Goal: Task Accomplishment & Management: Manage account settings

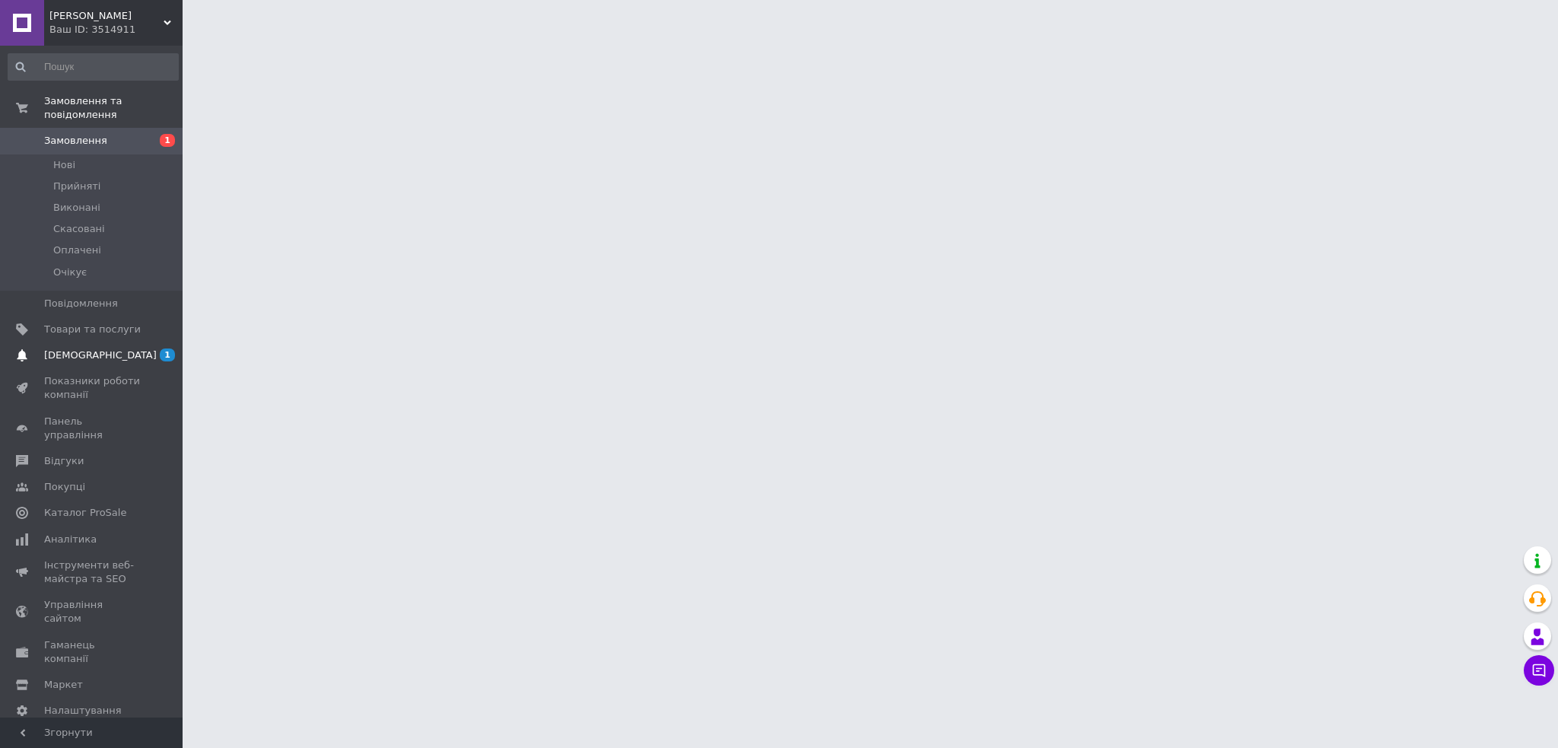
click at [76, 348] on span "[DEMOGRAPHIC_DATA]" at bounding box center [100, 355] width 113 height 14
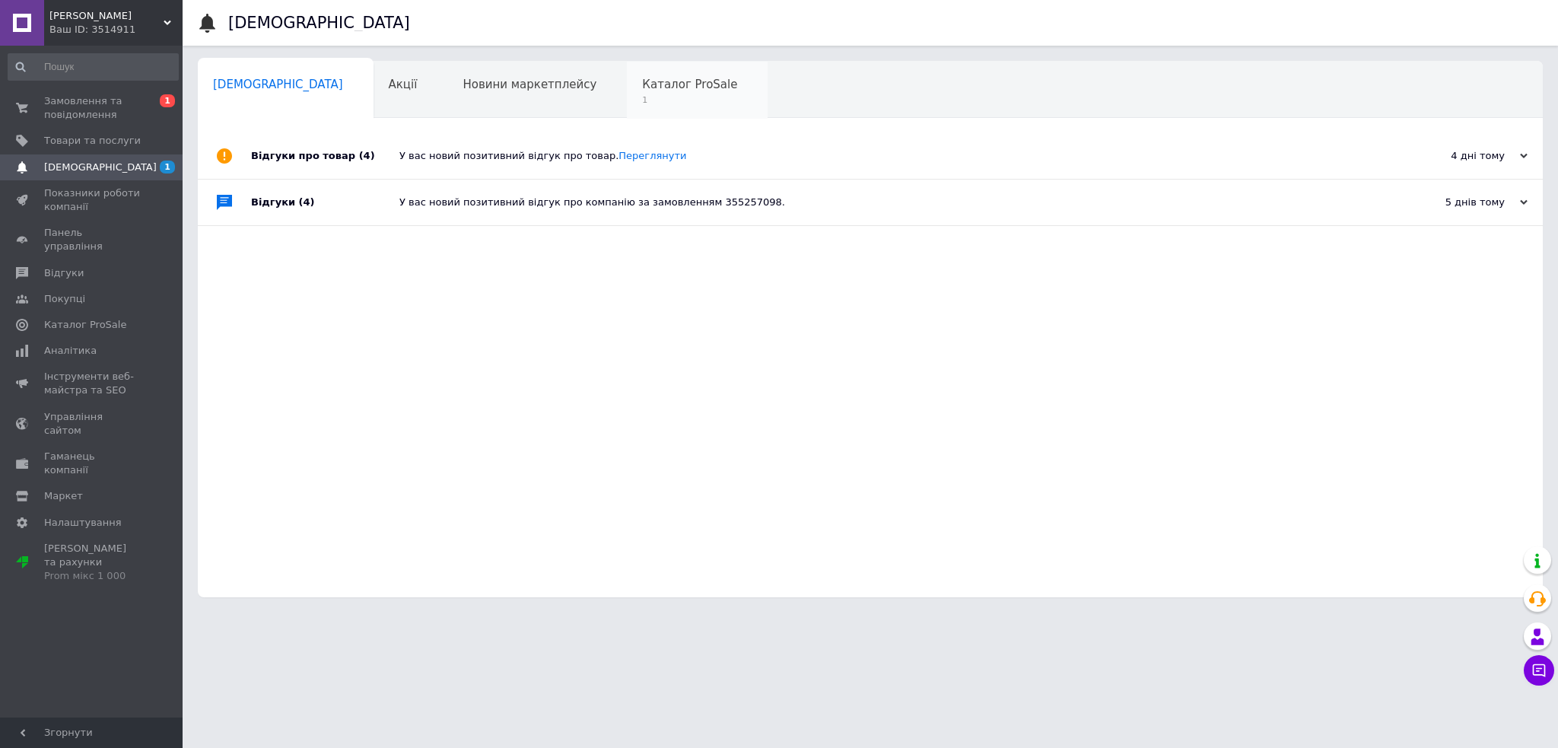
click at [642, 97] on span "1" at bounding box center [689, 99] width 95 height 11
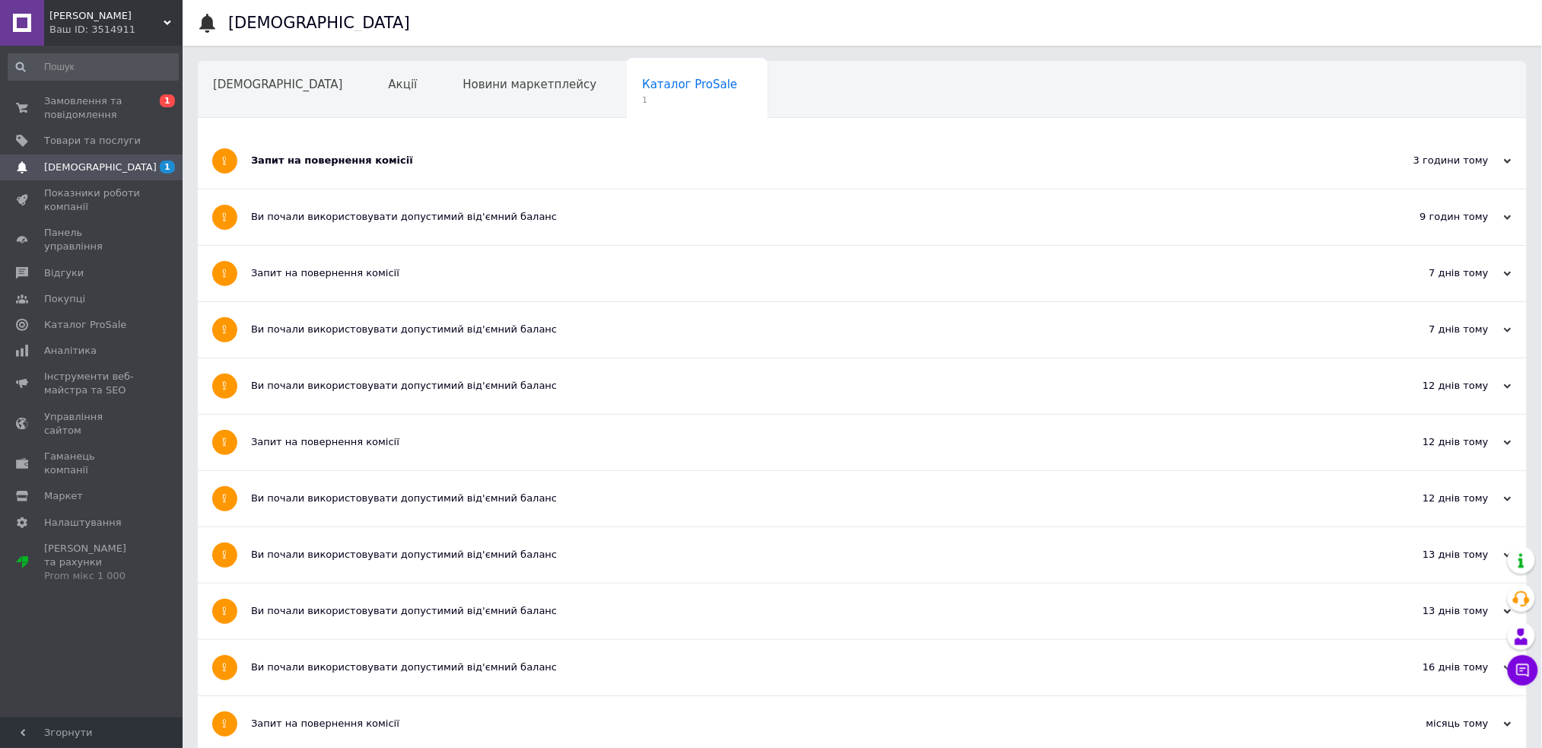
click at [334, 171] on div "Запит на повернення комісії" at bounding box center [805, 161] width 1108 height 56
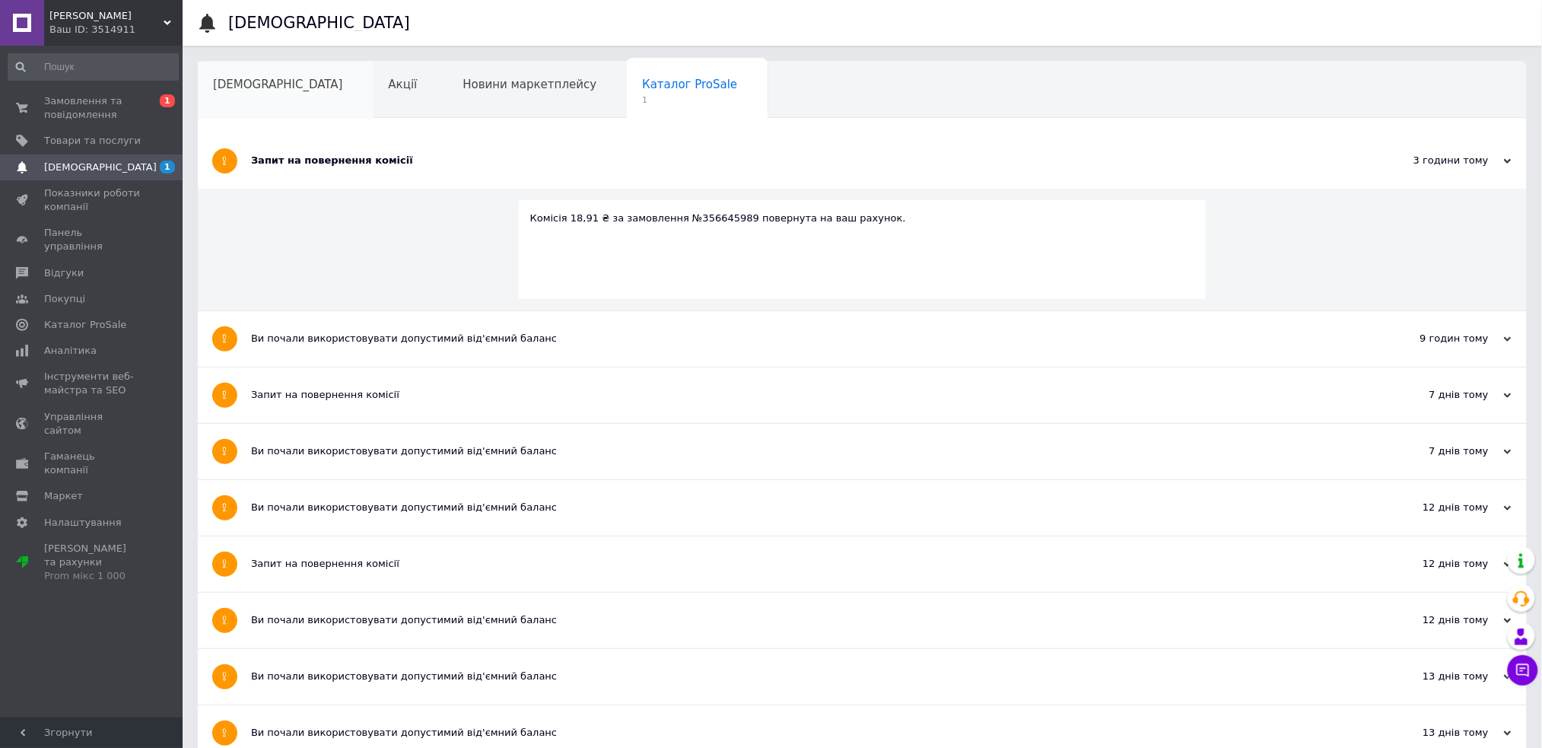
click at [244, 88] on span "[DEMOGRAPHIC_DATA]" at bounding box center [278, 85] width 130 height 14
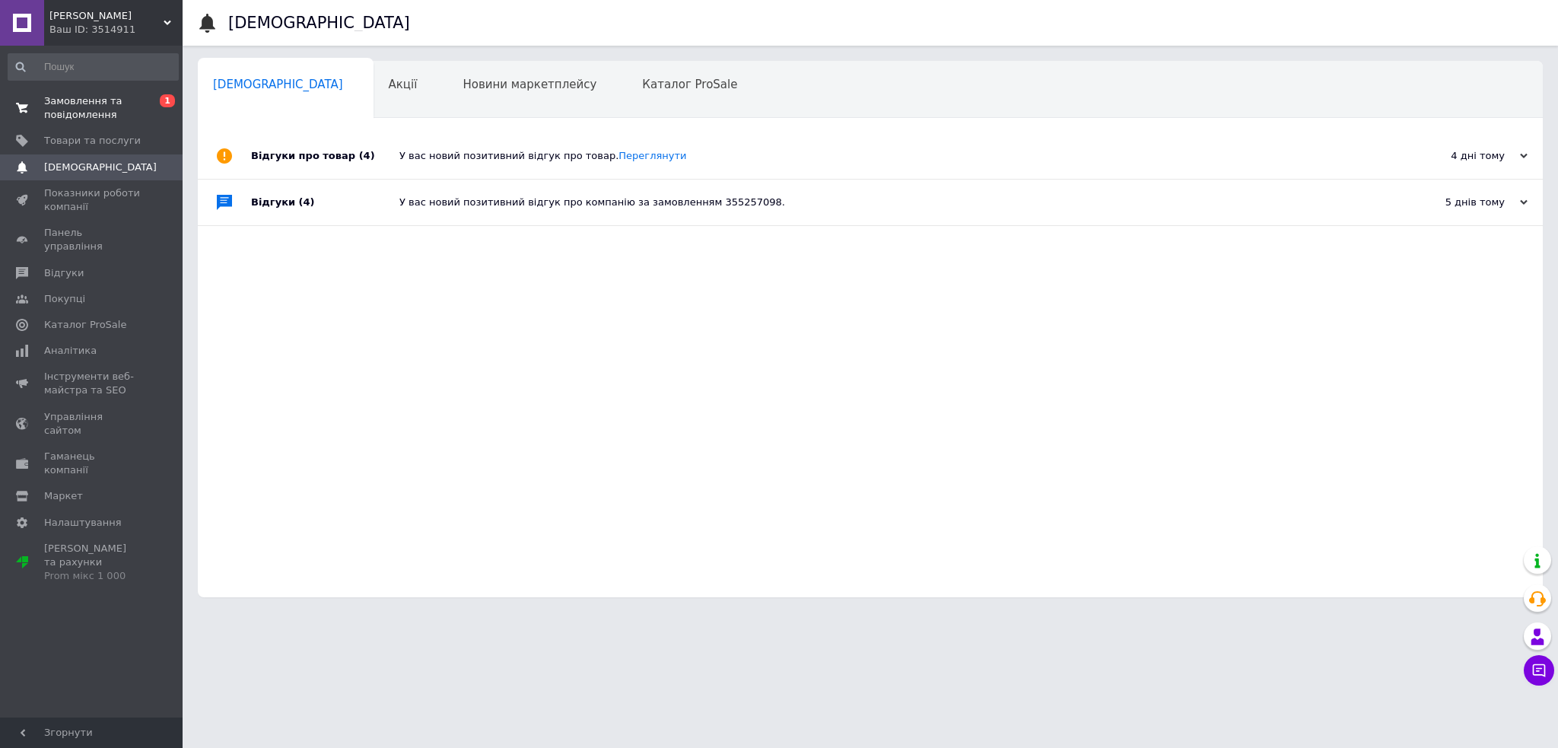
click at [137, 107] on span "Замовлення та повідомлення" at bounding box center [92, 107] width 97 height 27
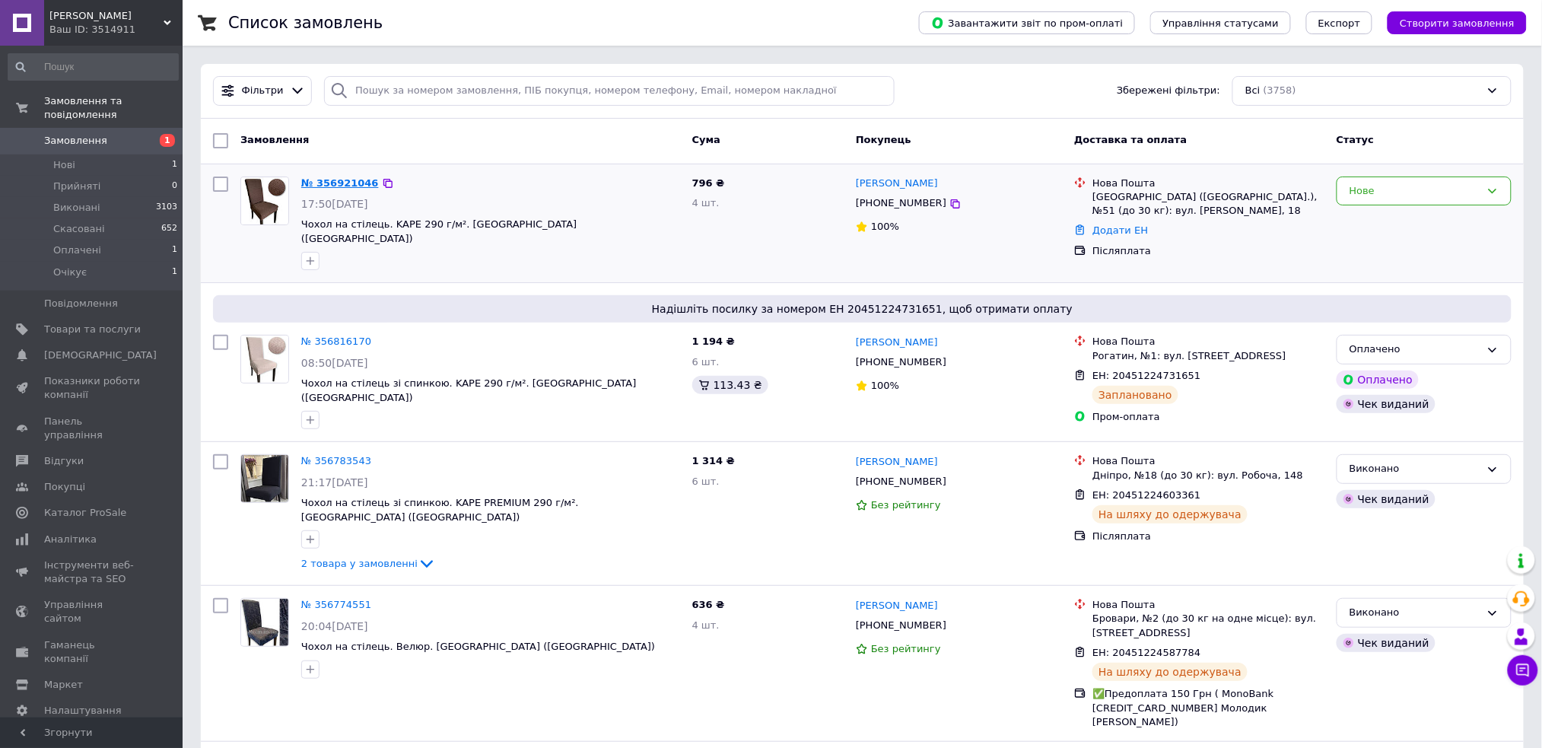
click at [321, 181] on link "№ 356921046" at bounding box center [340, 182] width 78 height 11
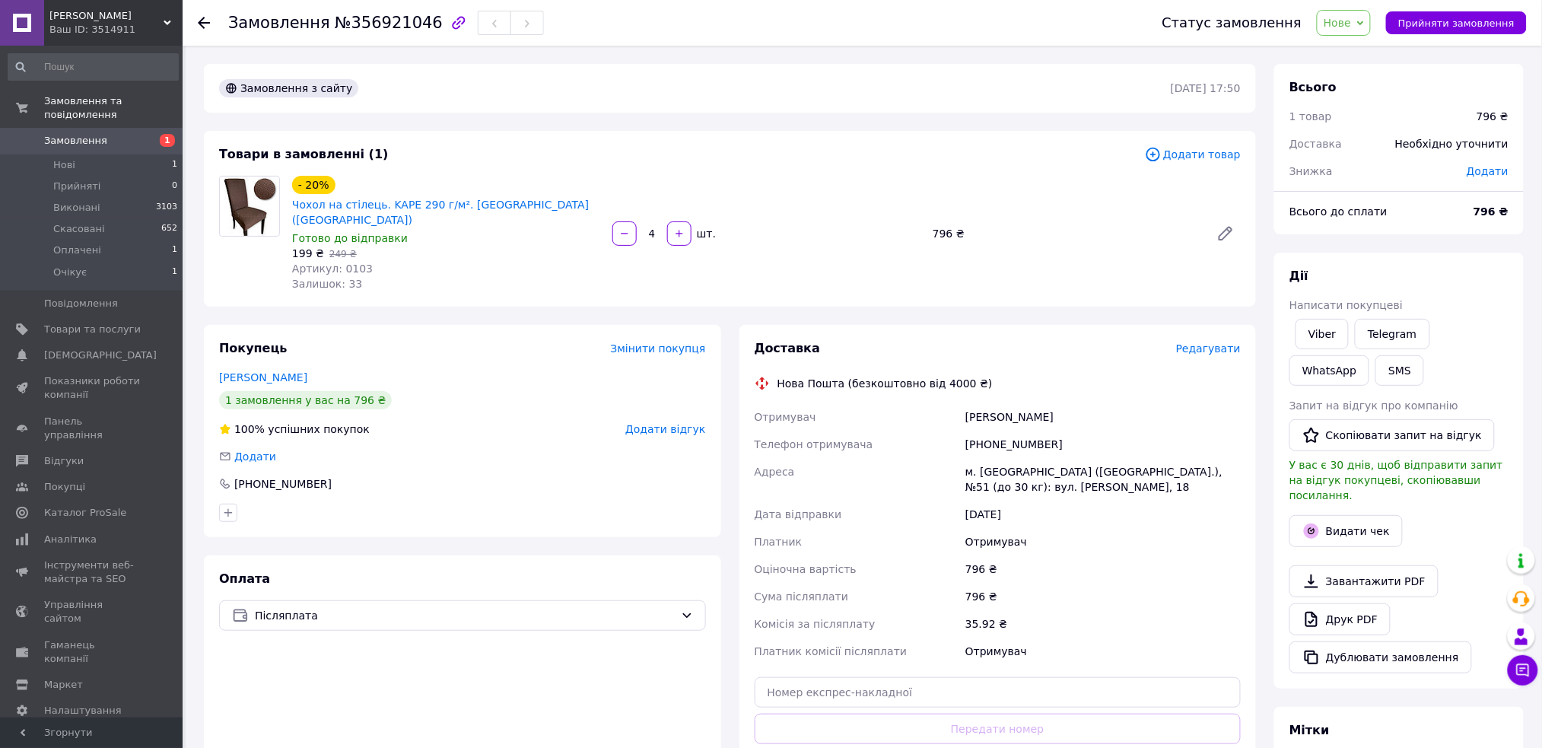
click at [1351, 12] on span "Нове" at bounding box center [1344, 23] width 54 height 26
click at [1339, 123] on li "Оплачено" at bounding box center [1352, 121] width 70 height 23
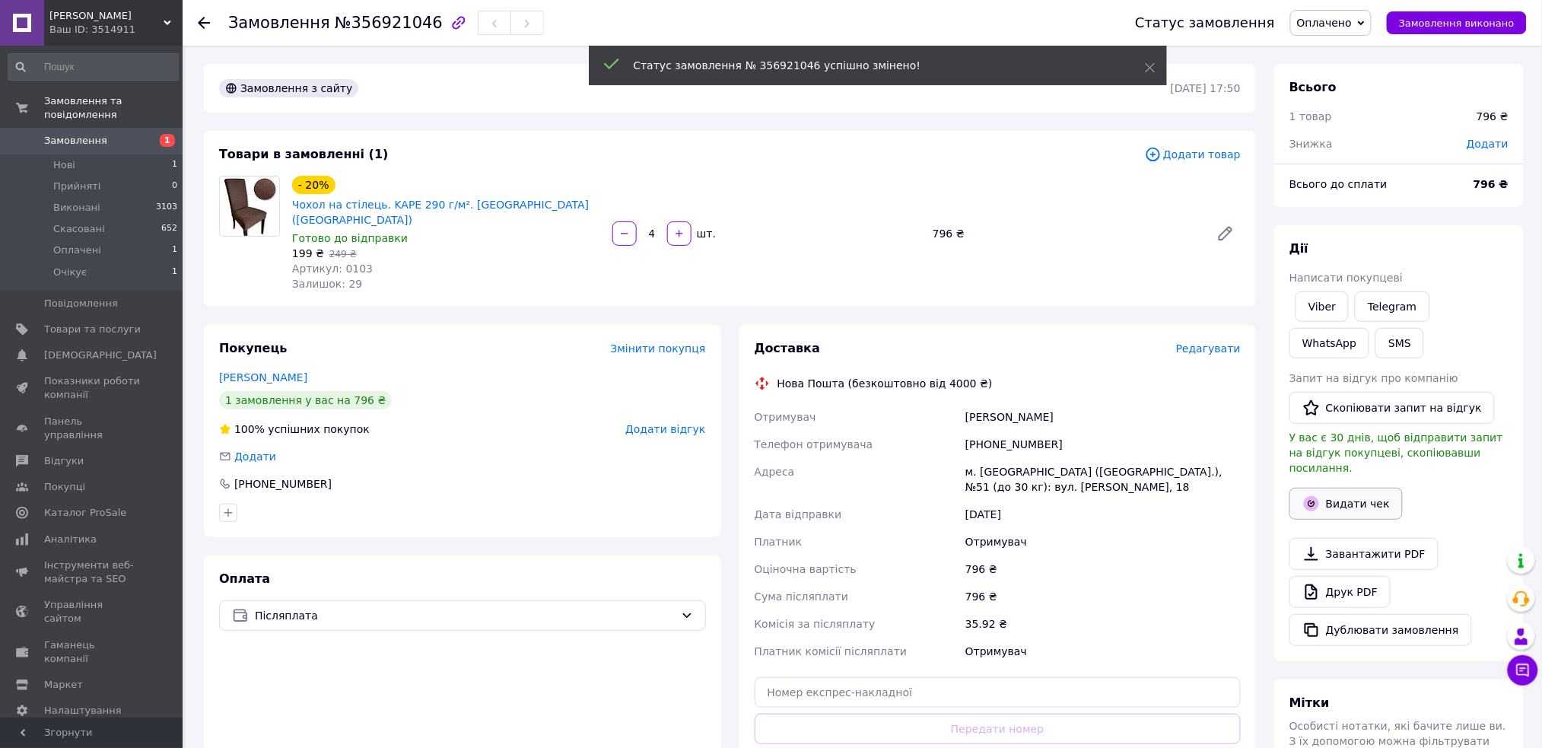
click at [1348, 486] on div "Дії Написати покупцеві Viber Telegram WhatsApp SMS Запит на відгук про компанію…" at bounding box center [1398, 442] width 219 height 405
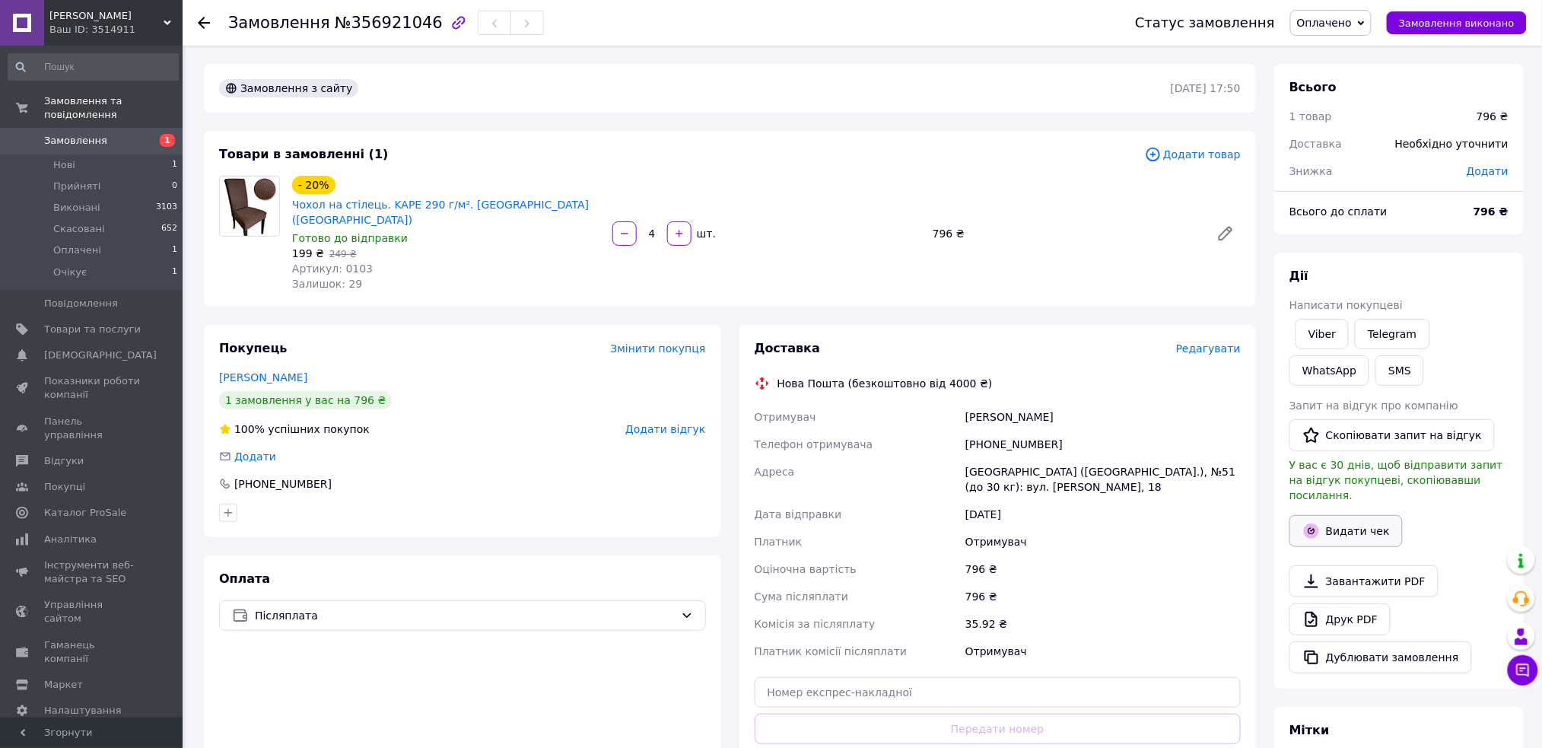
click at [1337, 515] on button "Видати чек" at bounding box center [1345, 531] width 113 height 32
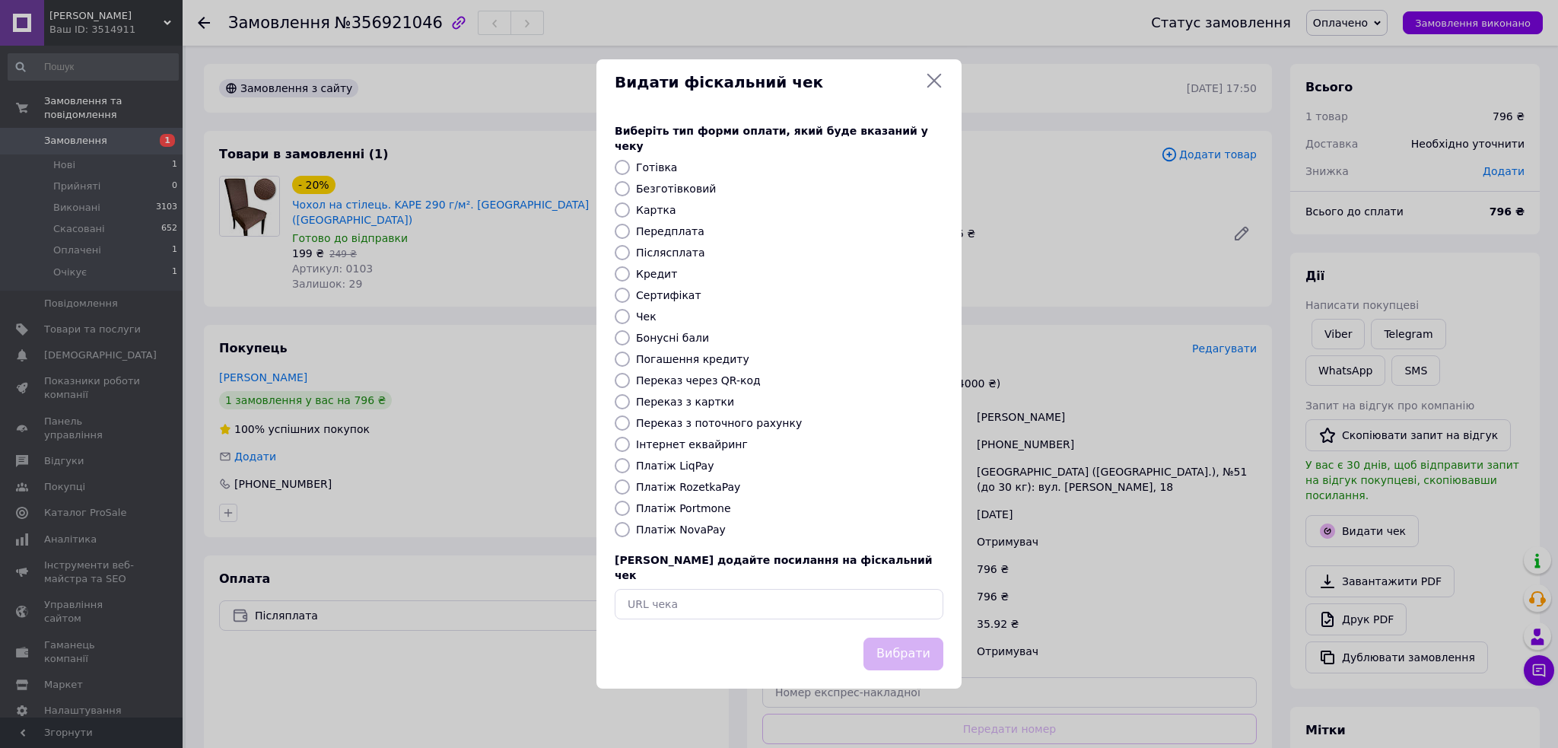
click at [664, 526] on label "Платіж NovaPay" at bounding box center [681, 529] width 90 height 12
click at [630, 526] on input "Платіж NovaPay" at bounding box center [622, 529] width 15 height 15
radio input "true"
click at [898, 637] on button "Вибрати" at bounding box center [903, 653] width 80 height 33
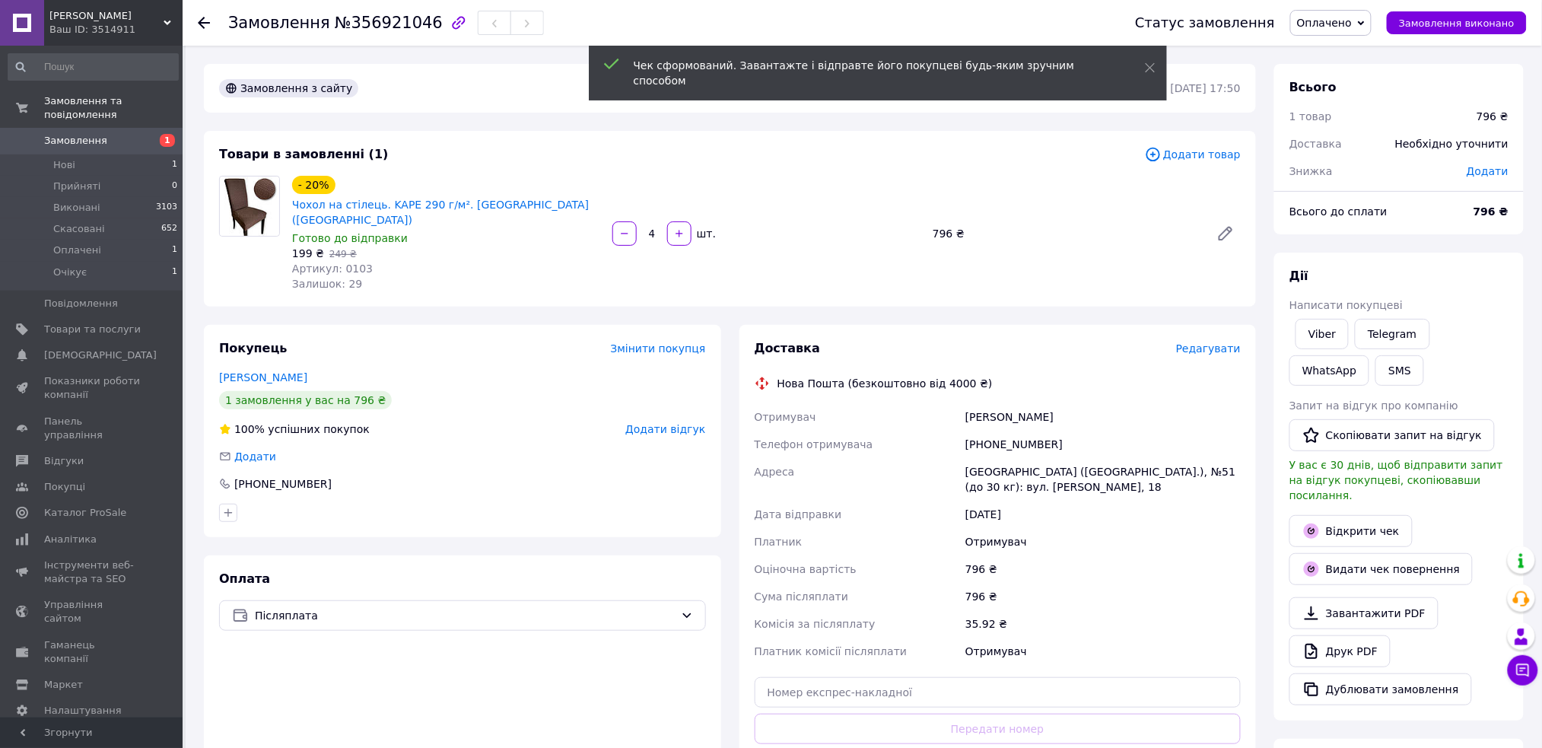
click at [1218, 342] on span "Редагувати" at bounding box center [1208, 348] width 65 height 12
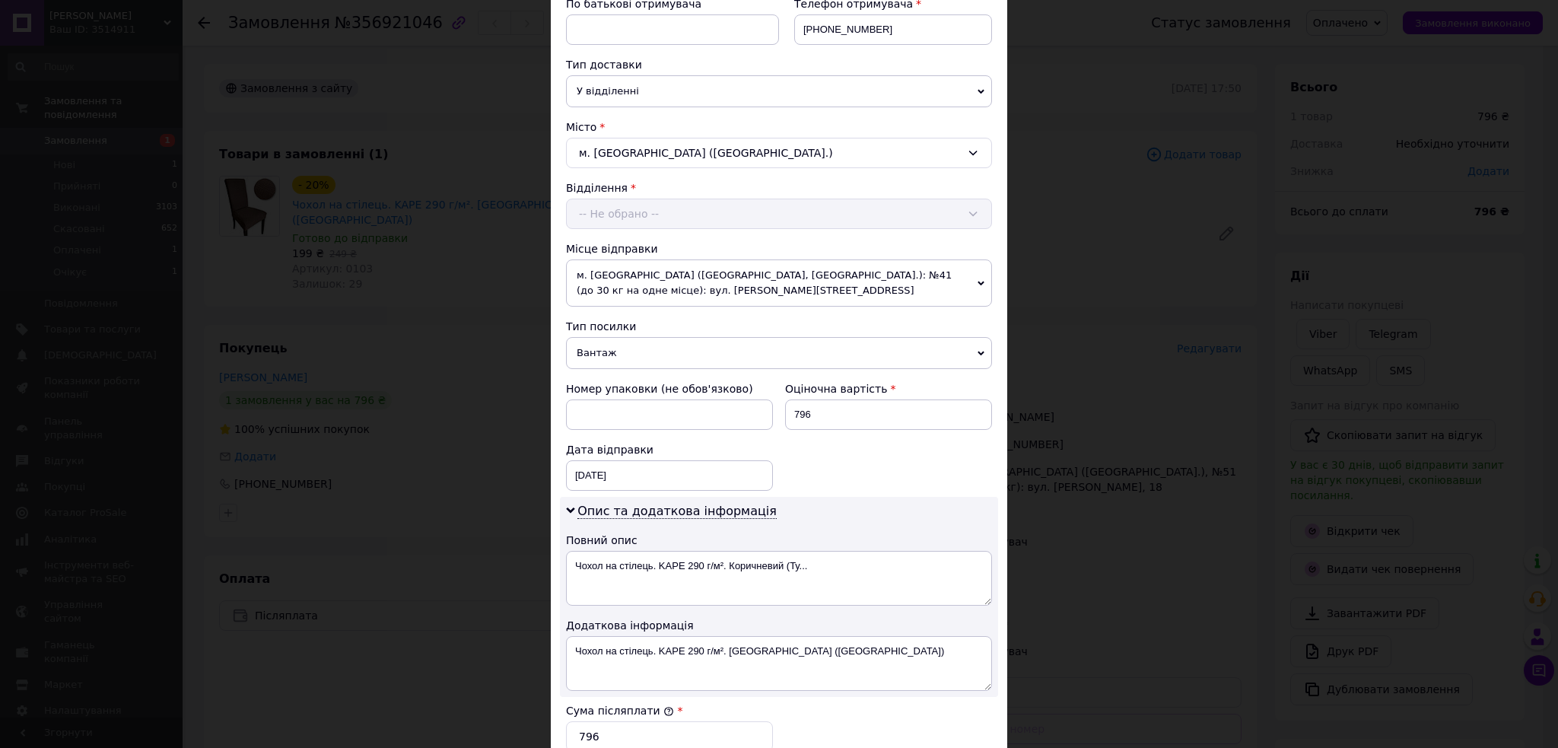
scroll to position [304, 0]
click at [672, 475] on div "12.08.2025 < 2025 > < Август > Пн Вт Ср Чт Пт Сб Вс 28 29 30 31 1 2 3 4 5 6 7 8…" at bounding box center [669, 474] width 207 height 30
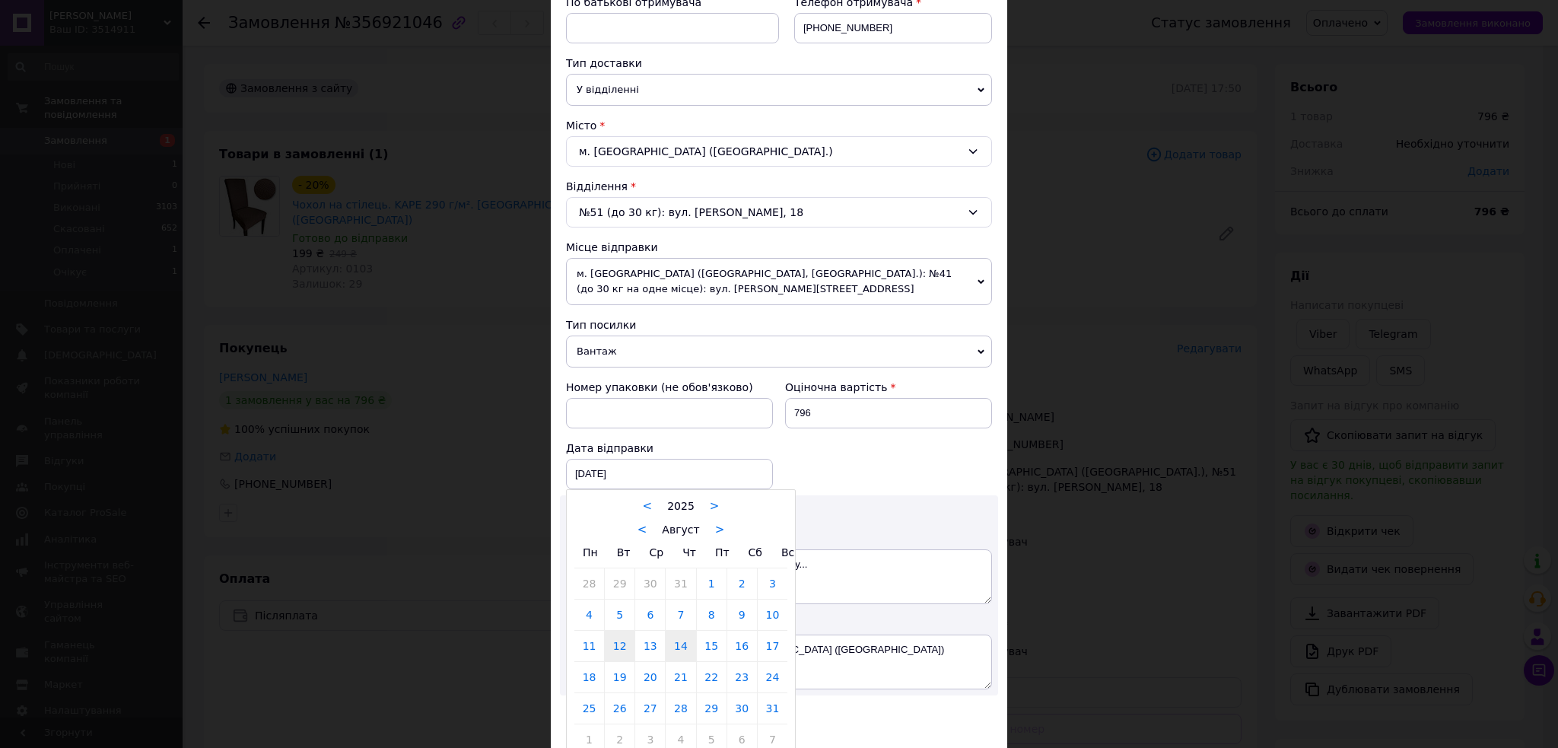
click at [672, 640] on link "14" at bounding box center [681, 646] width 30 height 30
type input "[DATE]"
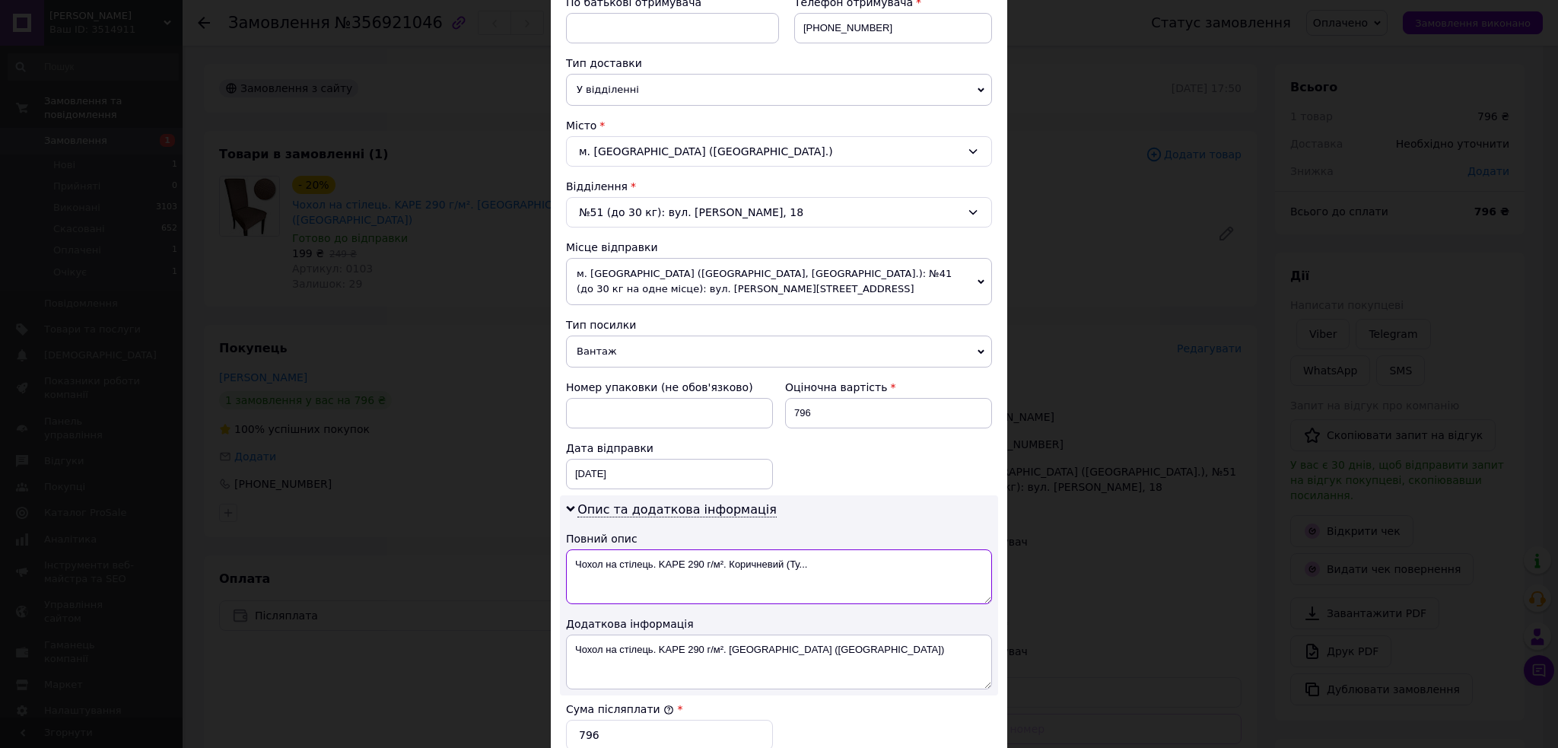
drag, startPoint x: 721, startPoint y: 565, endPoint x: 685, endPoint y: 561, distance: 36.8
click at [685, 561] on textarea "Чохол на стілець. KAРE 290 г/м². Коричневий (Ту..." at bounding box center [779, 576] width 426 height 55
drag, startPoint x: 788, startPoint y: 572, endPoint x: 747, endPoint y: 563, distance: 42.1
click at [747, 563] on textarea "Чохол на стілець. KAРE . Коричневий (Ту..." at bounding box center [779, 576] width 426 height 55
click at [782, 583] on textarea "Чохол на стілець. KAРE . Коричневий 4шт" at bounding box center [779, 576] width 426 height 55
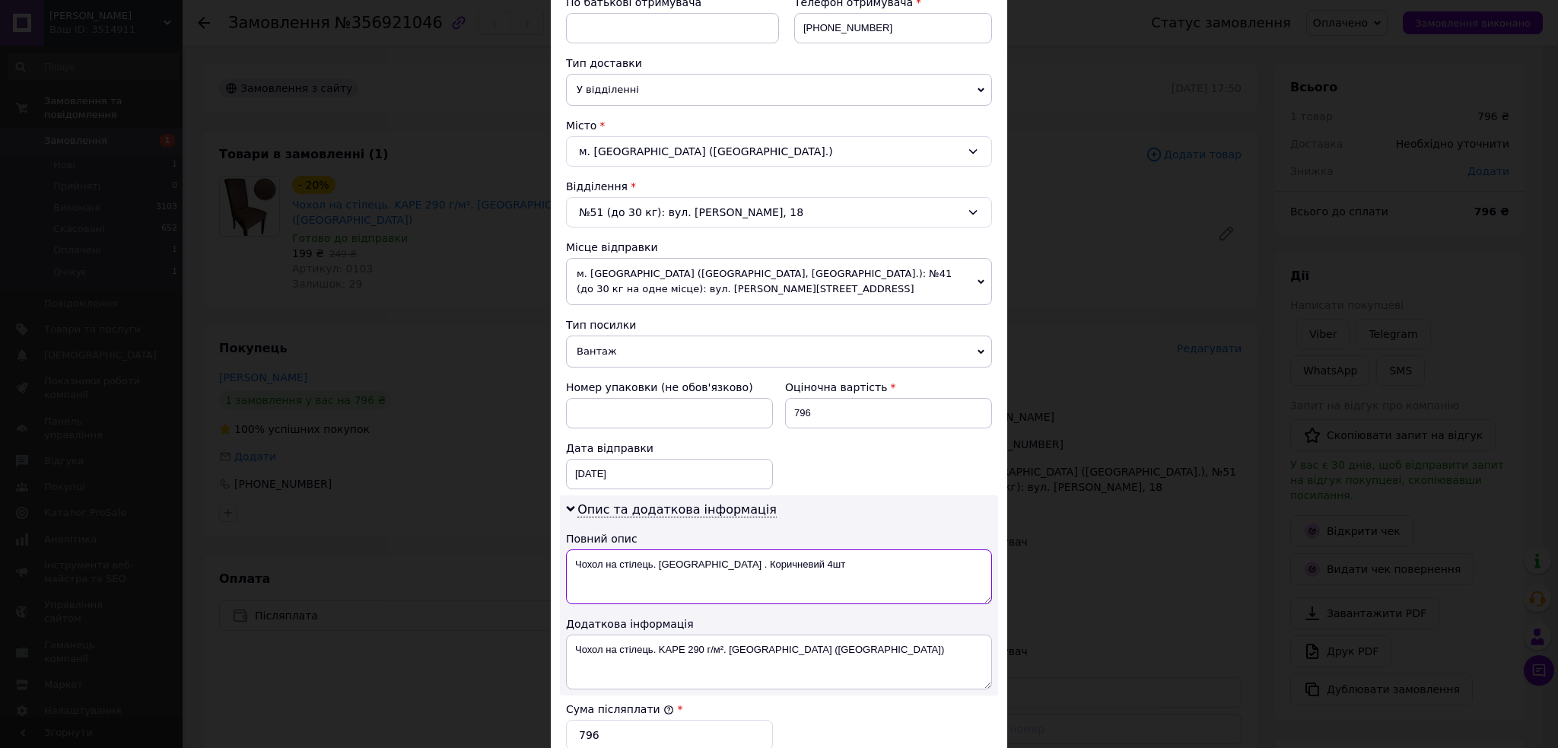
click at [783, 583] on textarea "Чохол на стілець. KAРE . Коричневий 4шт" at bounding box center [779, 576] width 426 height 55
type textarea "Чохол на стілець. KAРE . Коричневий 4шт"
click at [894, 661] on textarea "Чохол на стілець. KAРE 290 г/м². [GEOGRAPHIC_DATA] ([GEOGRAPHIC_DATA])" at bounding box center [779, 661] width 426 height 55
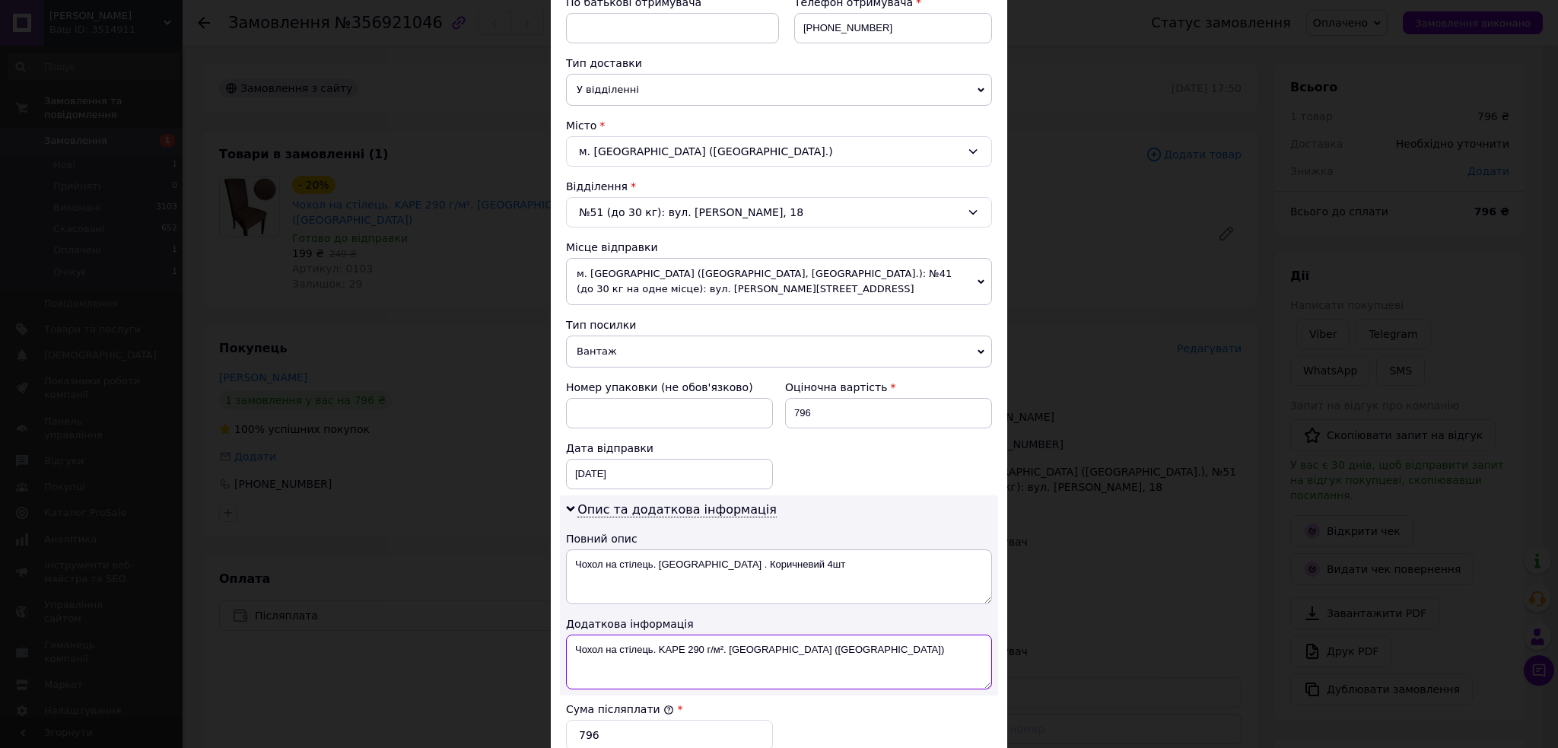
click at [894, 661] on textarea "Чохол на стілець. KAРE 290 г/м². [GEOGRAPHIC_DATA] ([GEOGRAPHIC_DATA])" at bounding box center [779, 661] width 426 height 55
paste textarea ". Коричневий 4шт"
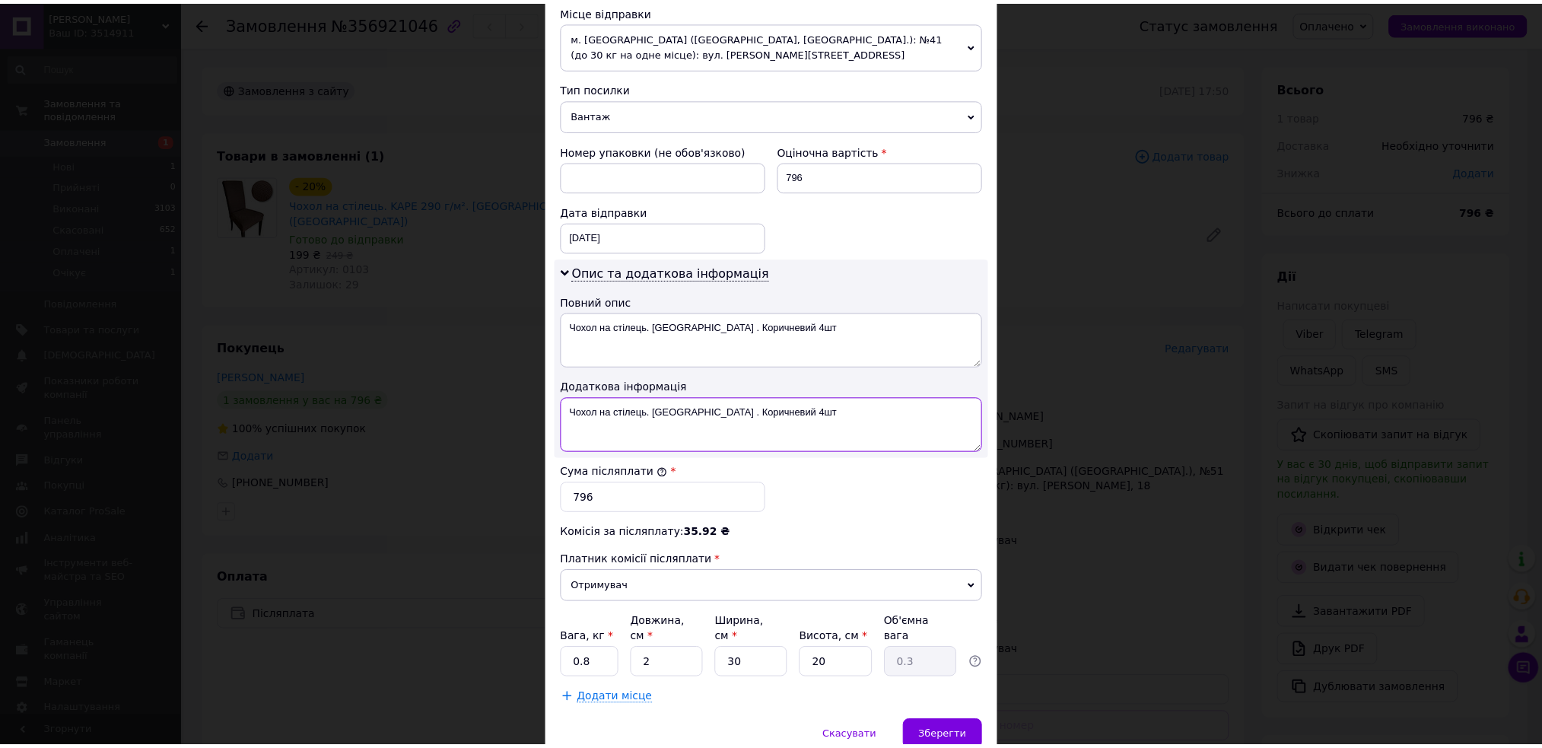
scroll to position [599, 0]
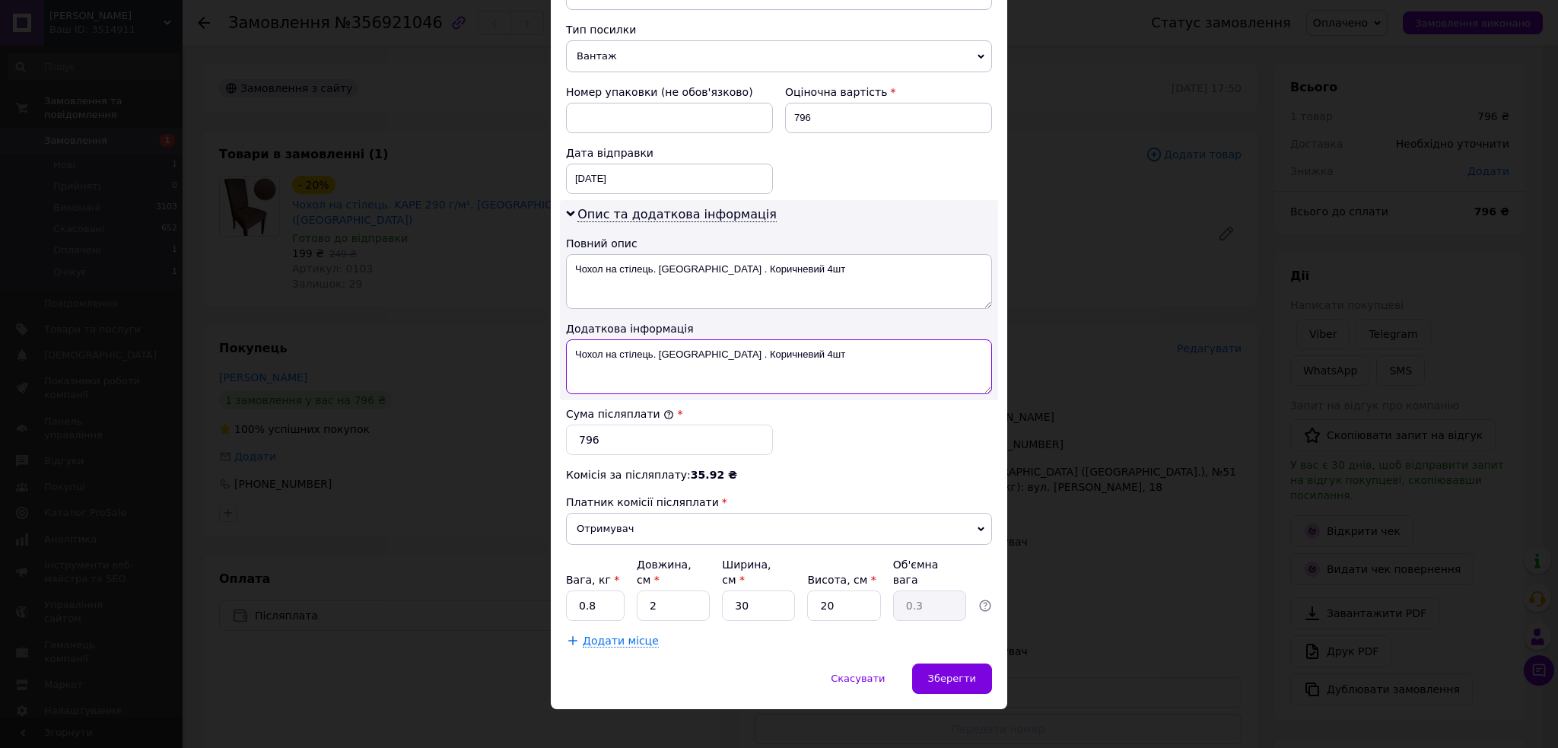
type textarea "Чохол на стілець. KAРE . Коричневий 4шт"
click at [612, 595] on input "0.8" at bounding box center [595, 605] width 59 height 30
type input "1"
click at [672, 597] on input "2" at bounding box center [673, 605] width 73 height 30
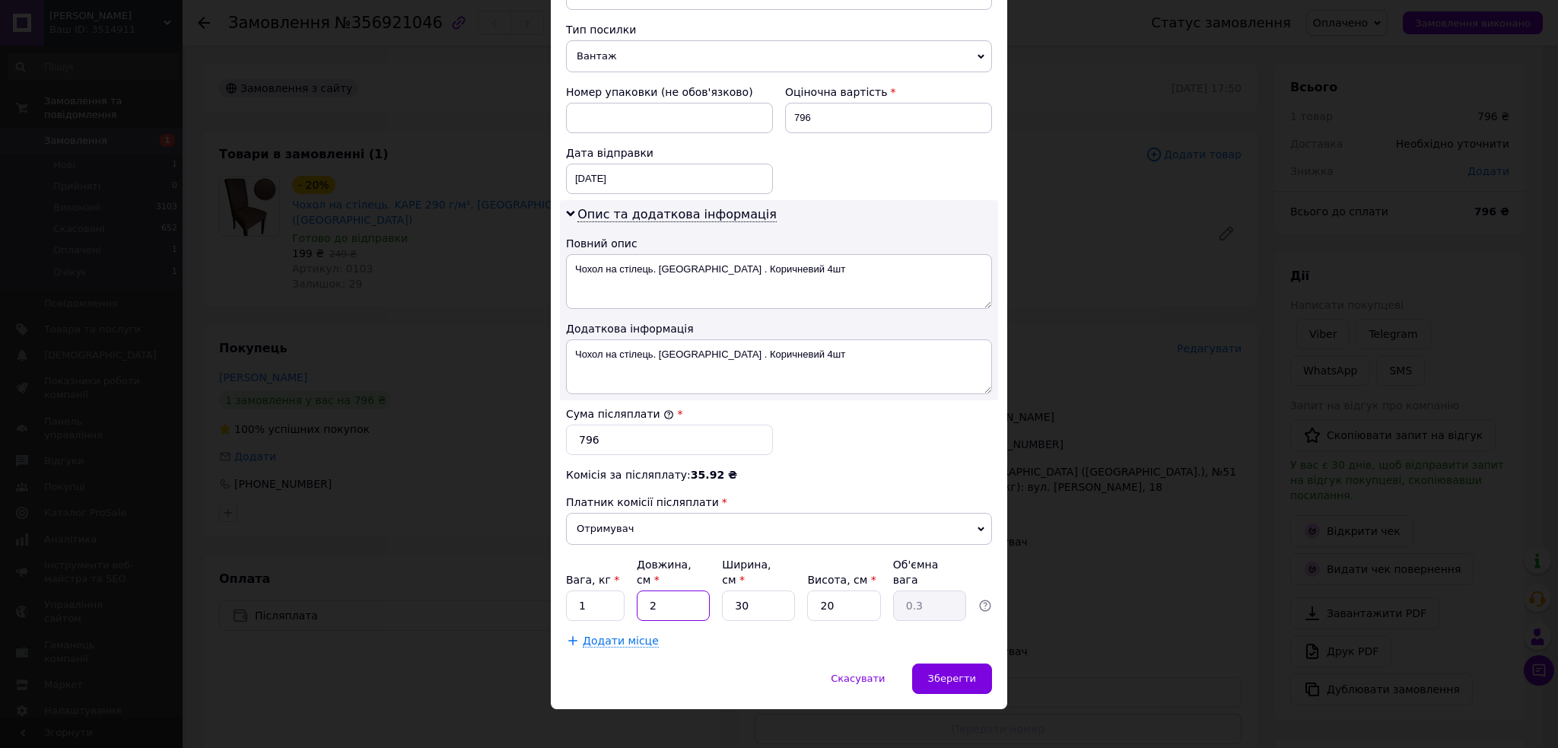
type input "20"
type input "3"
type input "20"
click at [759, 593] on input "30" at bounding box center [758, 605] width 73 height 30
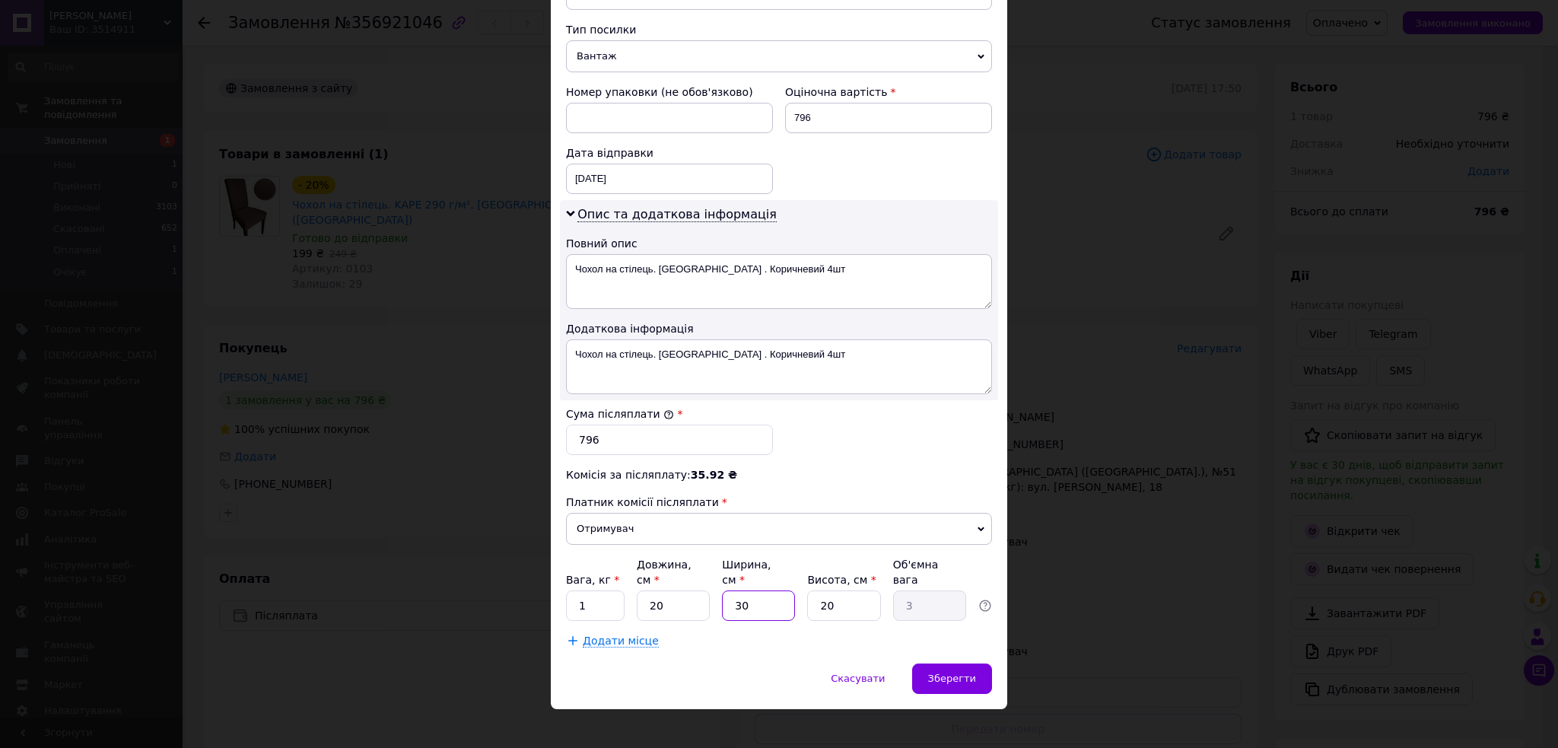
type input "1"
type input "0.1"
type input "10"
type input "1"
type input "10"
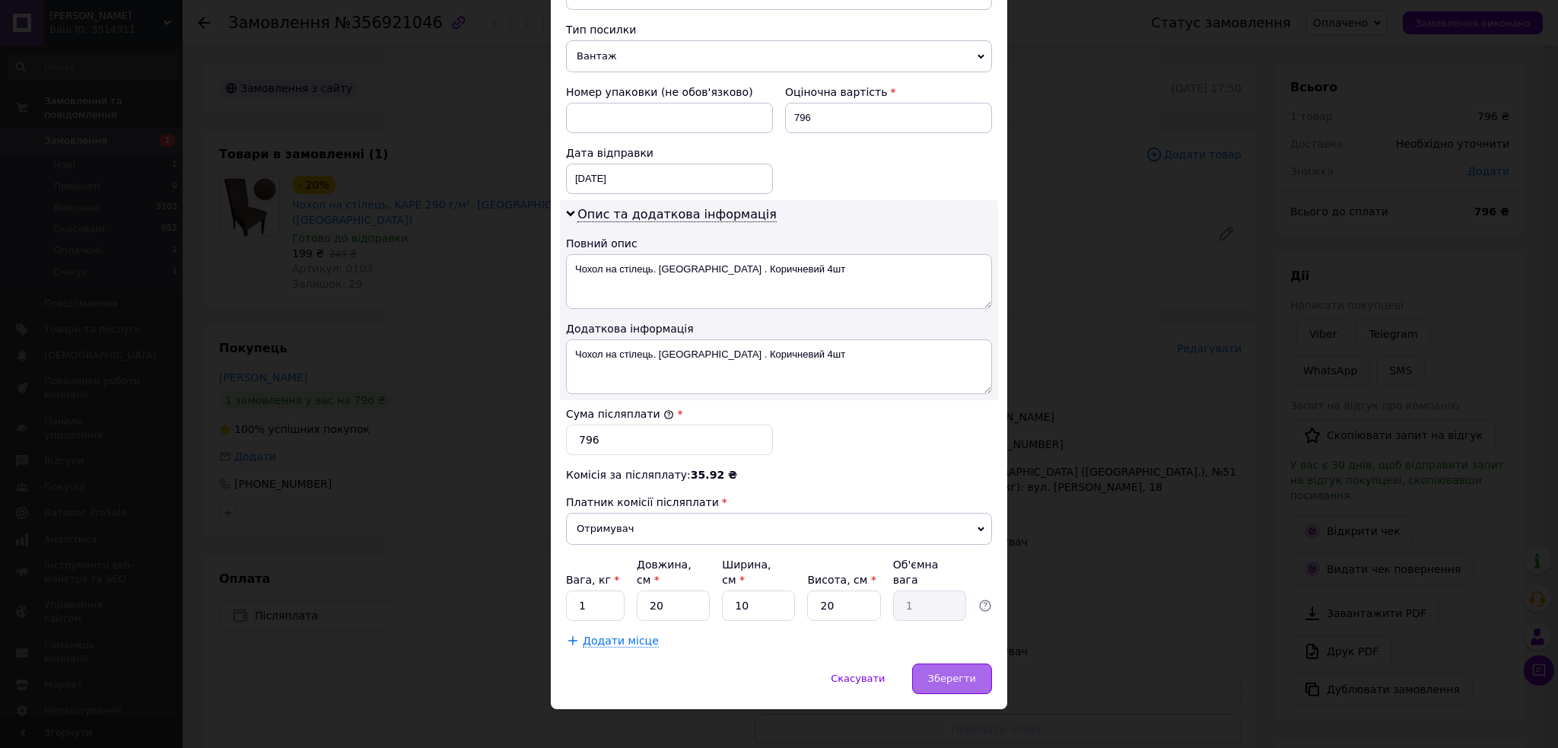
click at [962, 672] on span "Зберегти" at bounding box center [952, 677] width 48 height 11
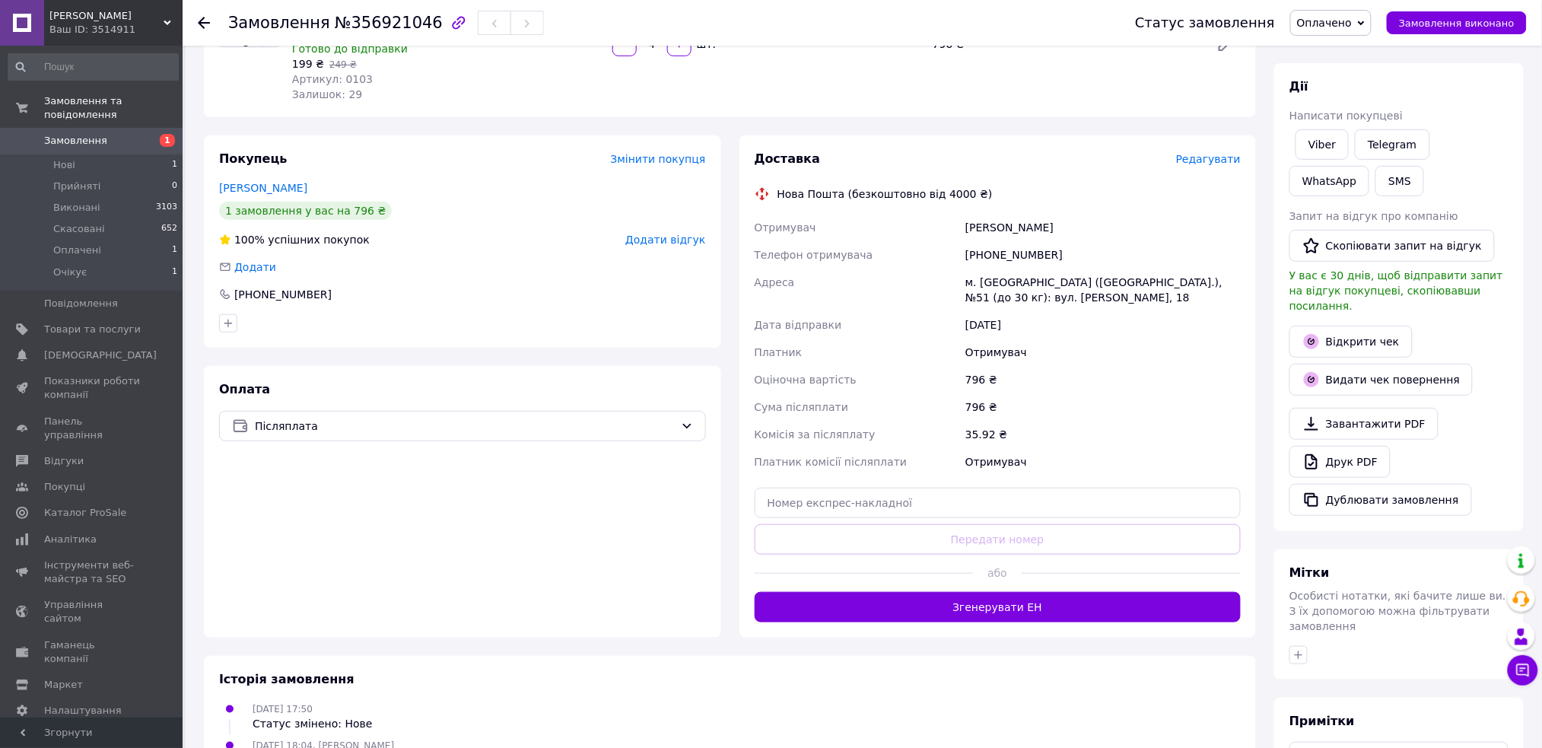
scroll to position [202, 0]
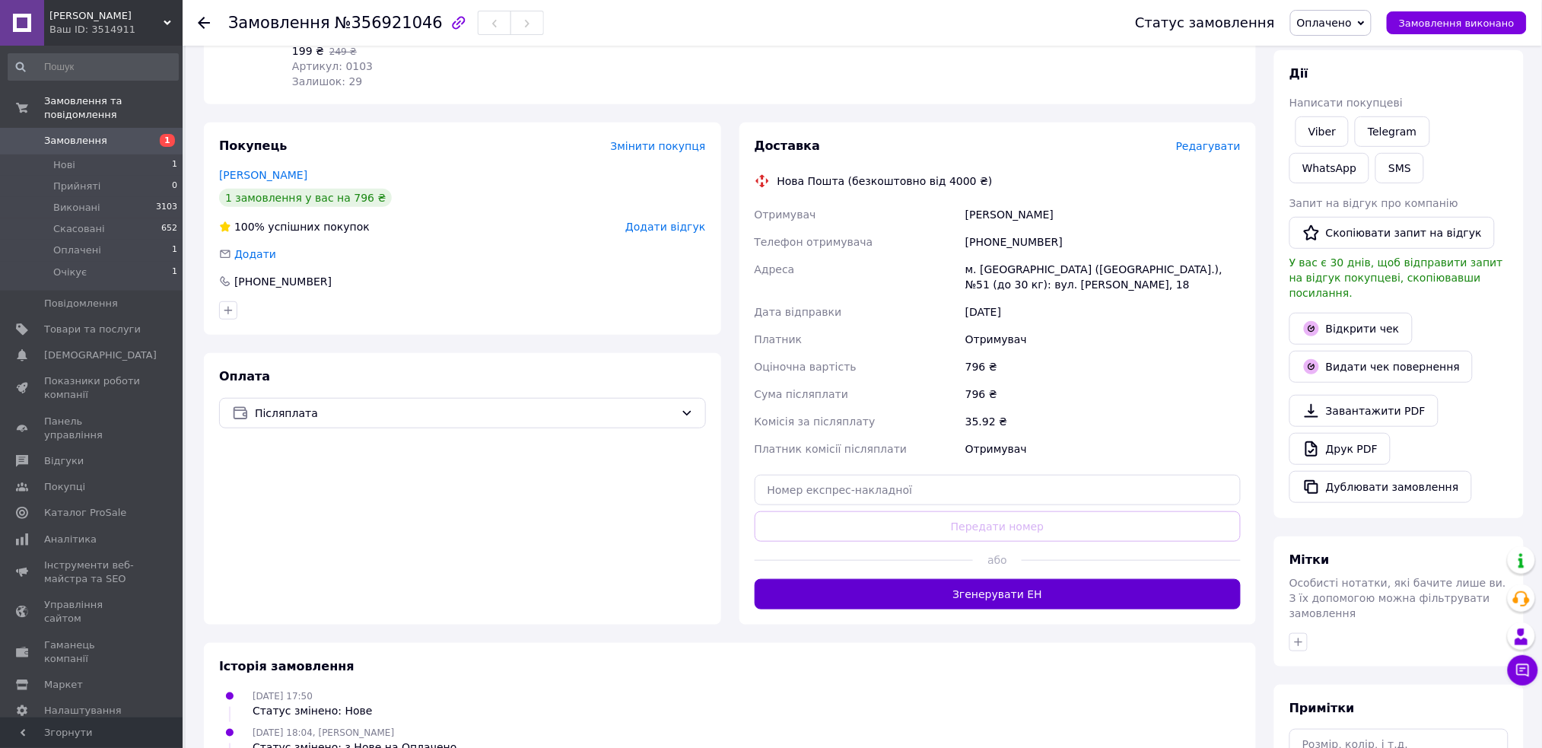
click at [1022, 580] on button "Згенерувати ЕН" at bounding box center [998, 594] width 487 height 30
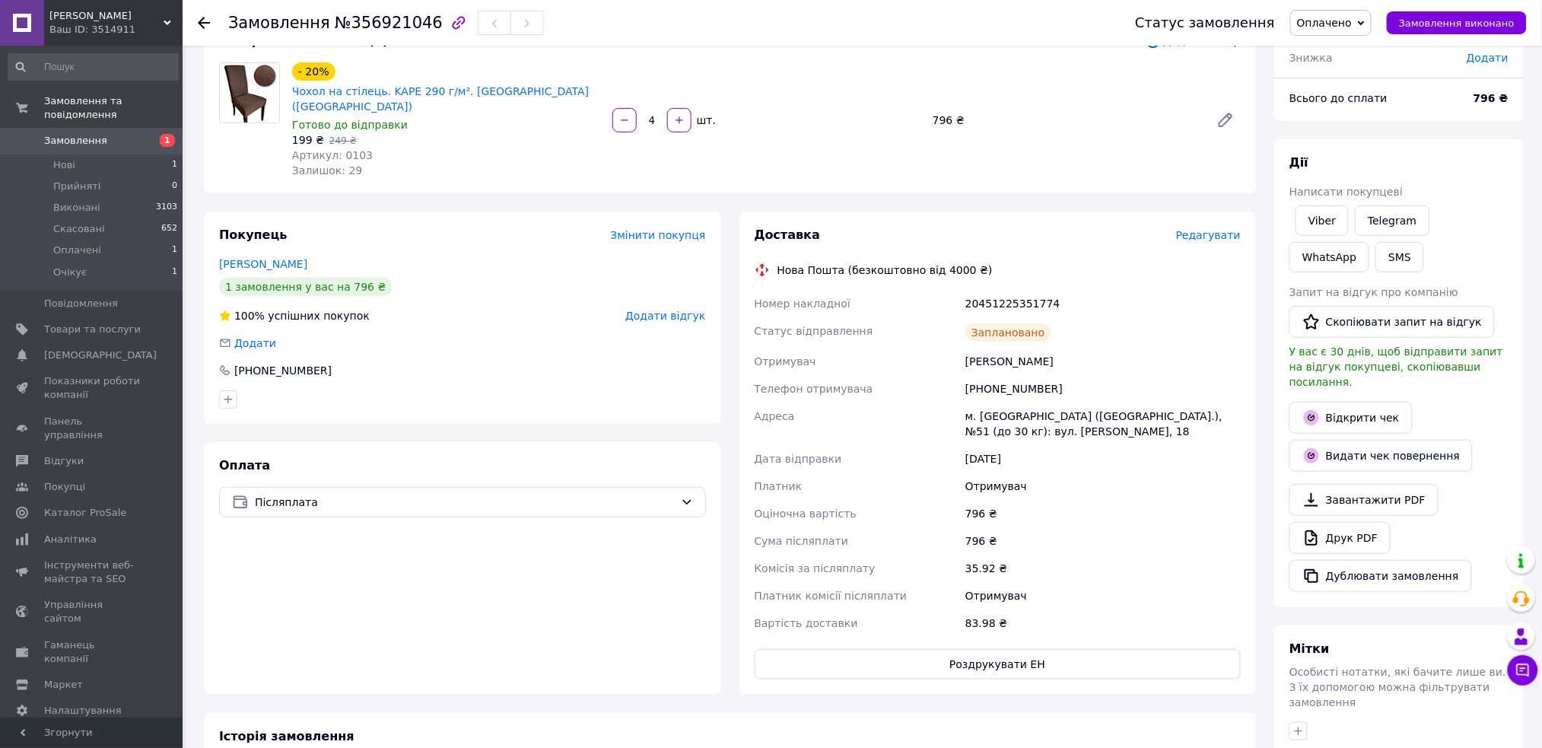
scroll to position [0, 0]
